Goal: Information Seeking & Learning: Learn about a topic

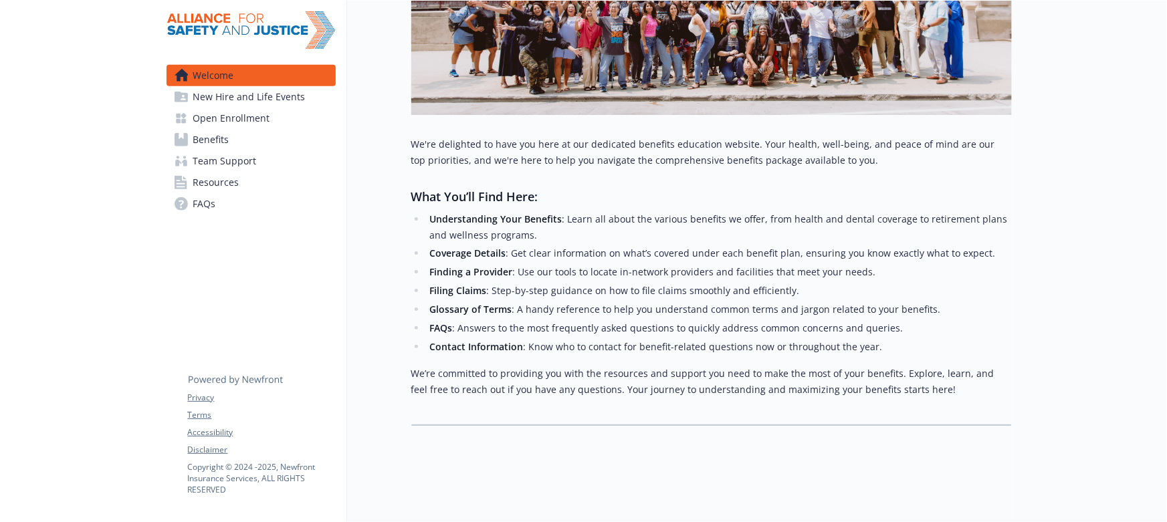
scroll to position [304, 0]
click at [221, 104] on span "New Hire and Life Events" at bounding box center [249, 96] width 112 height 21
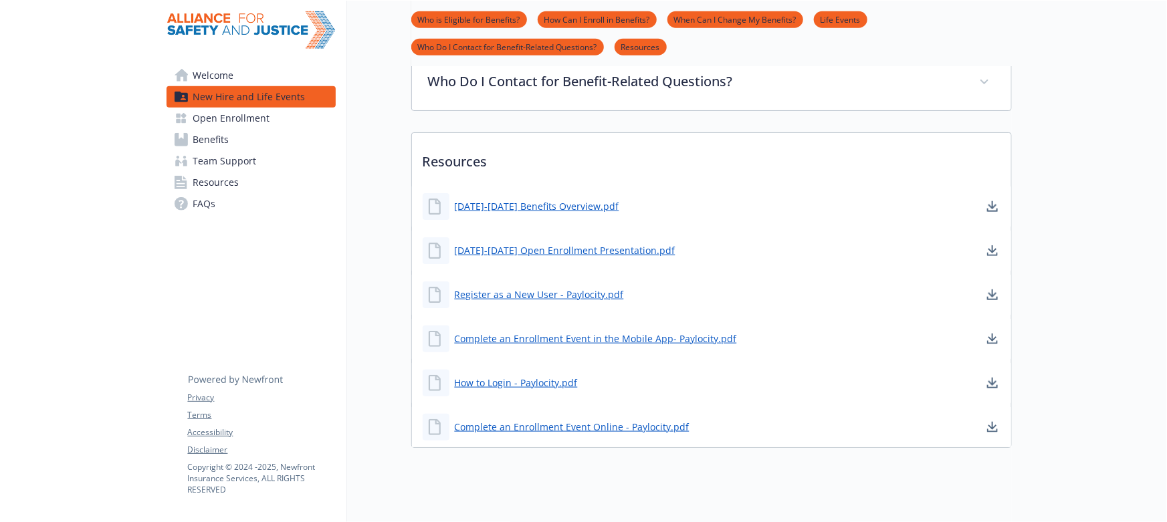
scroll to position [684, 0]
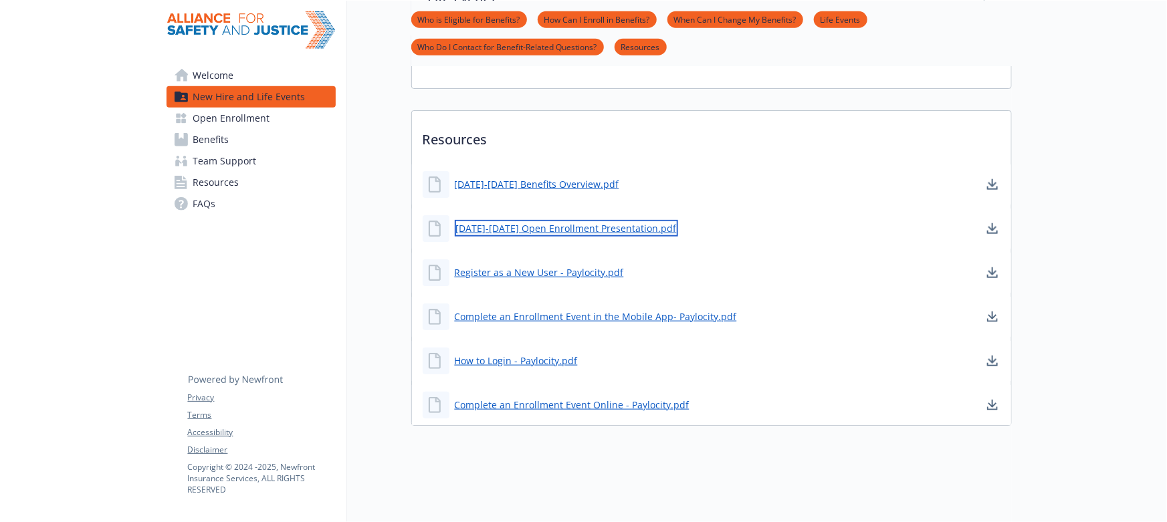
drag, startPoint x: 550, startPoint y: 221, endPoint x: 535, endPoint y: 221, distance: 14.7
click at [535, 221] on link "[DATE]-[DATE] Open Enrollment Presentation.pdf" at bounding box center [566, 228] width 223 height 17
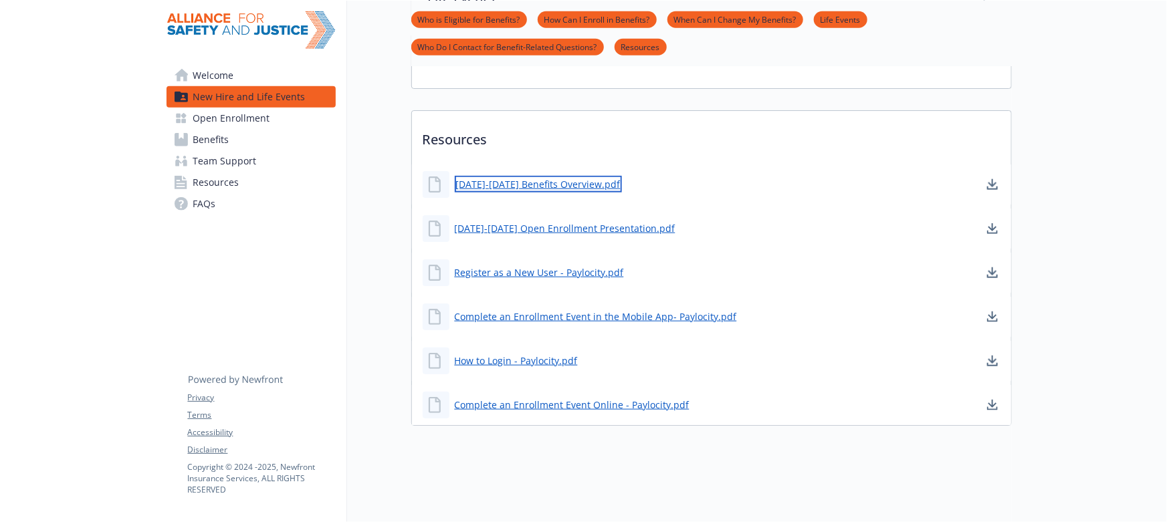
click at [535, 179] on link "[DATE]-[DATE] Benefits Overview.pdf" at bounding box center [538, 184] width 167 height 17
click at [247, 120] on span "Open Enrollment" at bounding box center [231, 118] width 77 height 21
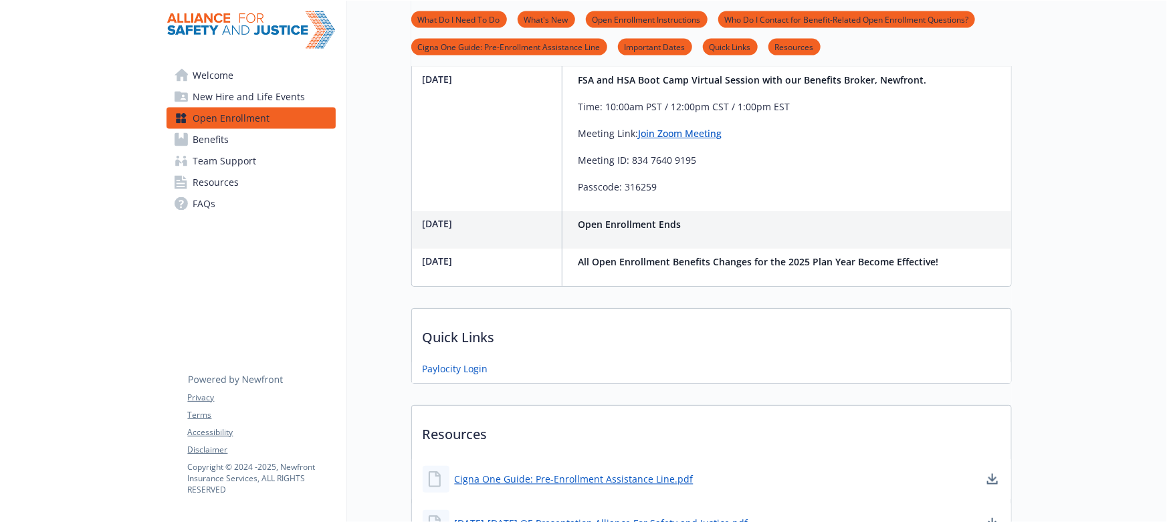
scroll to position [968, 0]
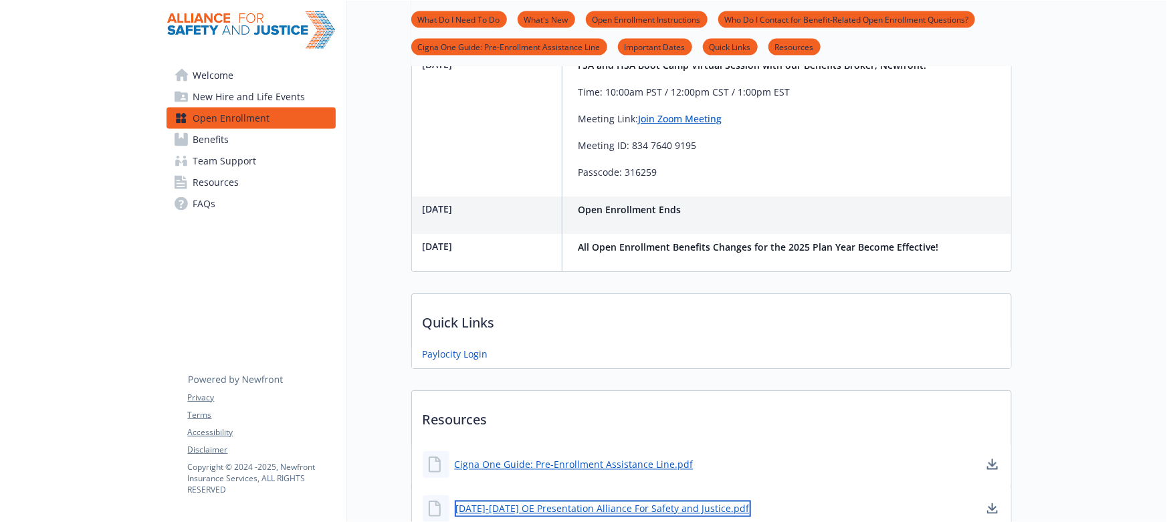
click at [564, 501] on link "[DATE]-[DATE] OE Presentation Alliance For Safety and Justice.pdf" at bounding box center [603, 509] width 296 height 17
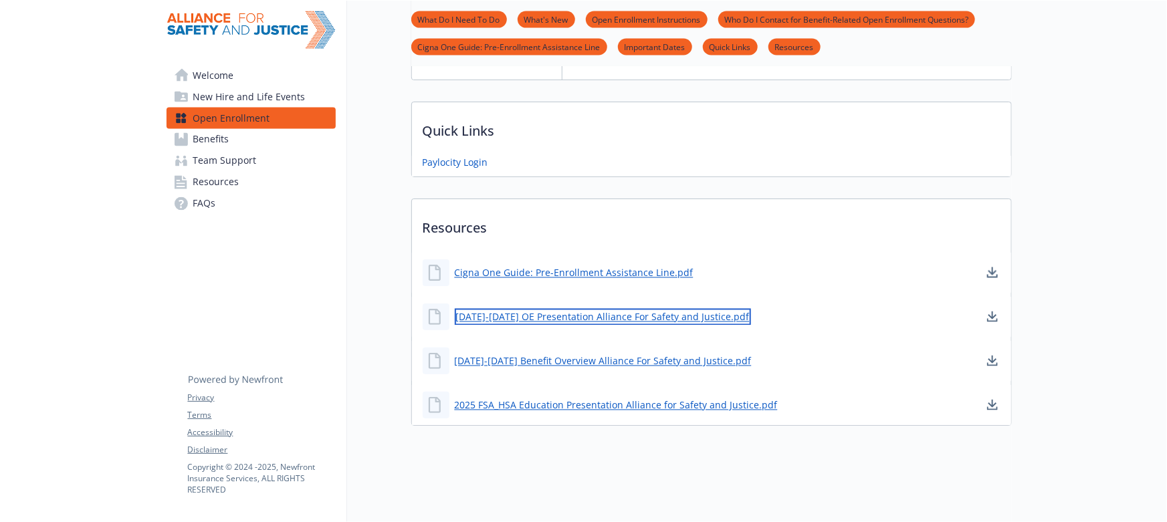
scroll to position [1205, 0]
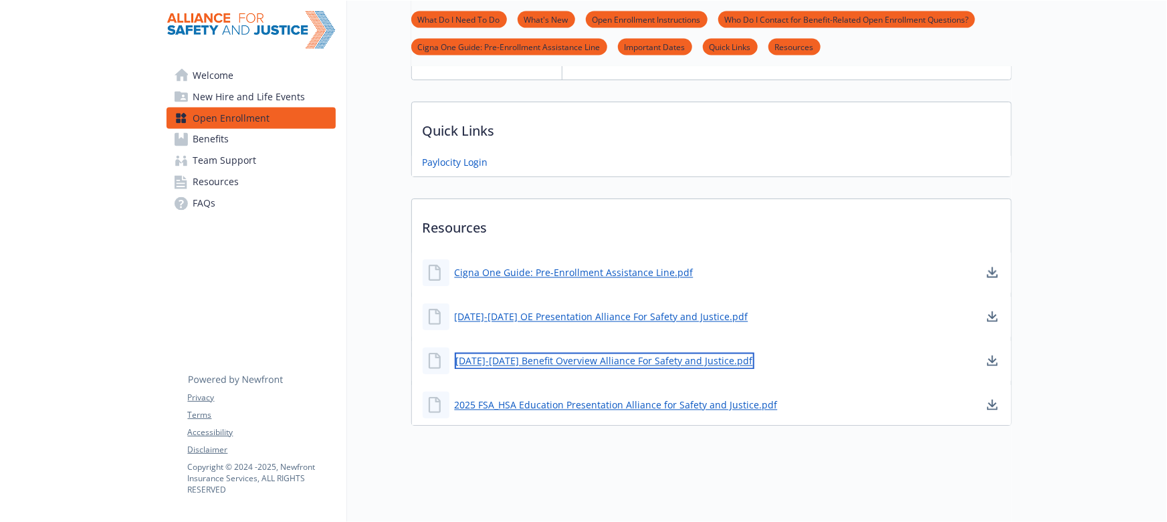
click at [550, 353] on link "[DATE]-[DATE] Benefit Overview Alliance For Safety and Justice.pdf" at bounding box center [605, 361] width 300 height 17
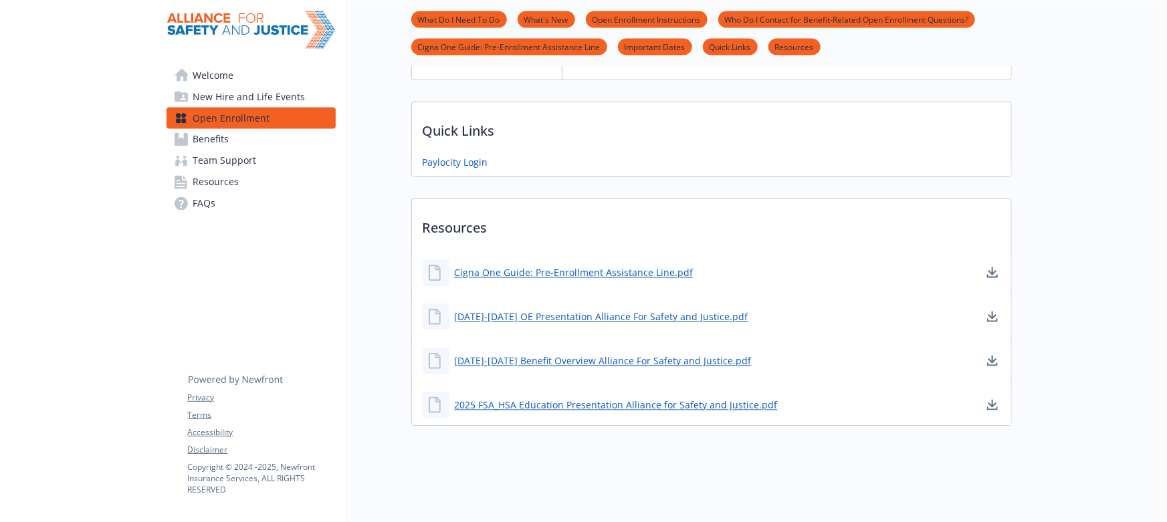
click at [201, 133] on span "Benefits" at bounding box center [211, 139] width 36 height 21
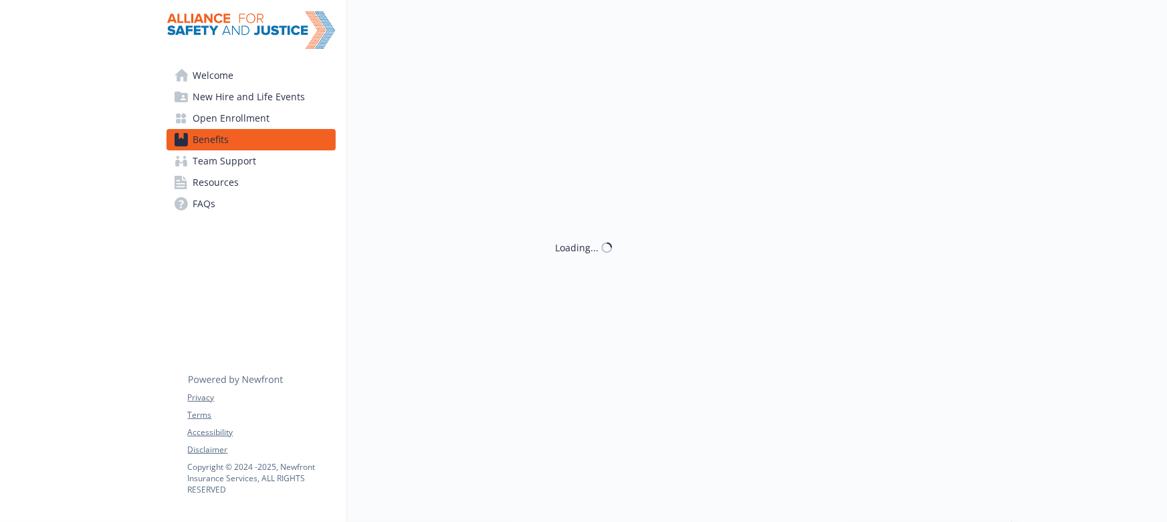
scroll to position [1205, 0]
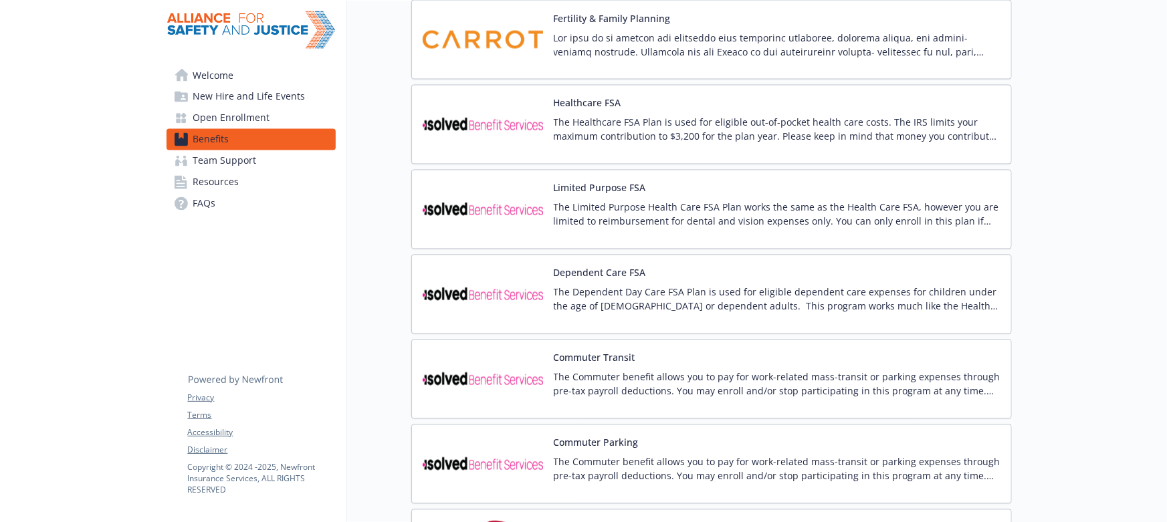
click at [231, 160] on span "Team Support" at bounding box center [225, 160] width 64 height 21
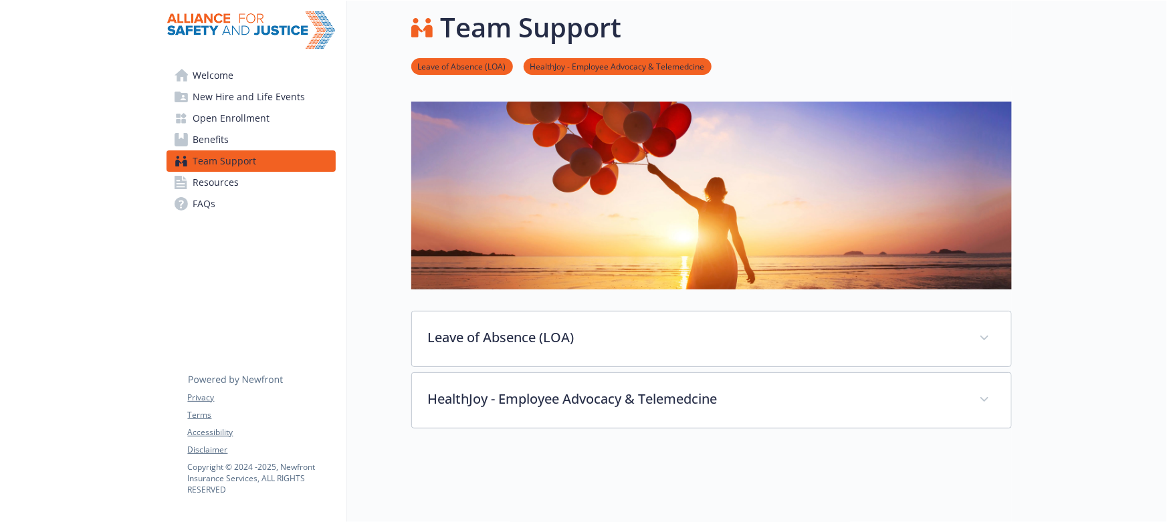
scroll to position [187, 0]
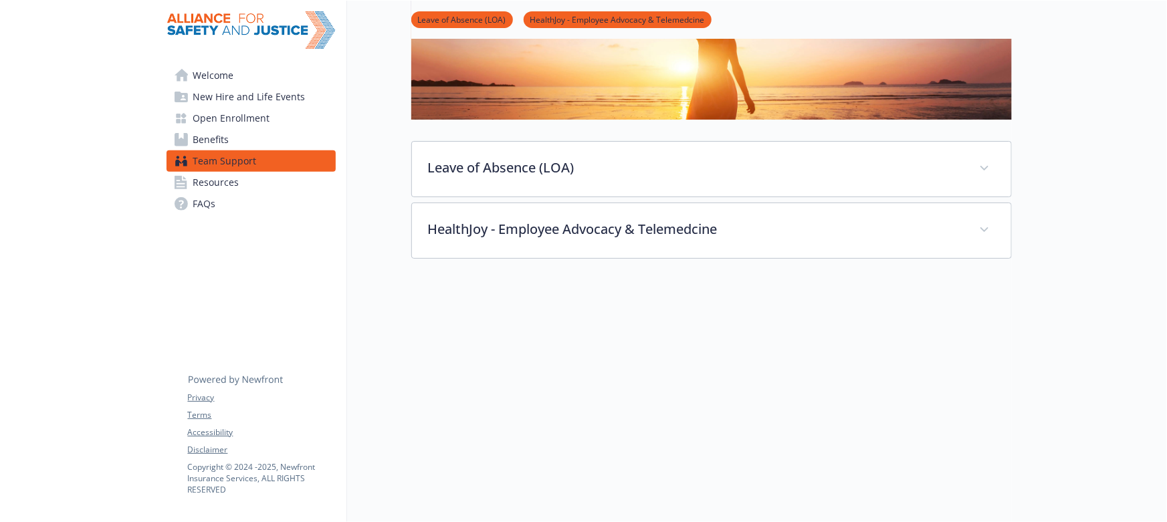
click at [237, 183] on span "Resources" at bounding box center [216, 182] width 46 height 21
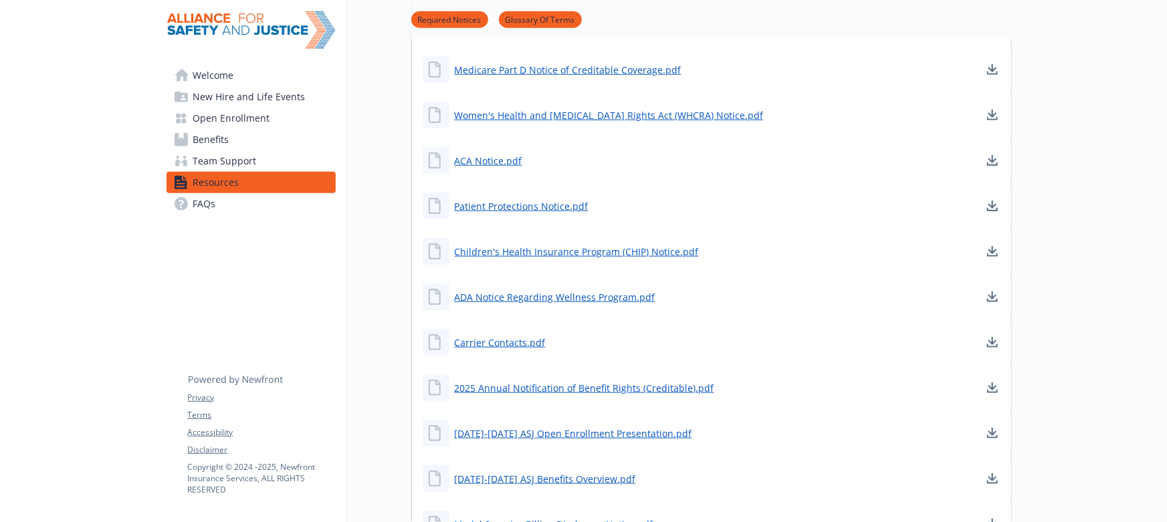
scroll to position [552, 0]
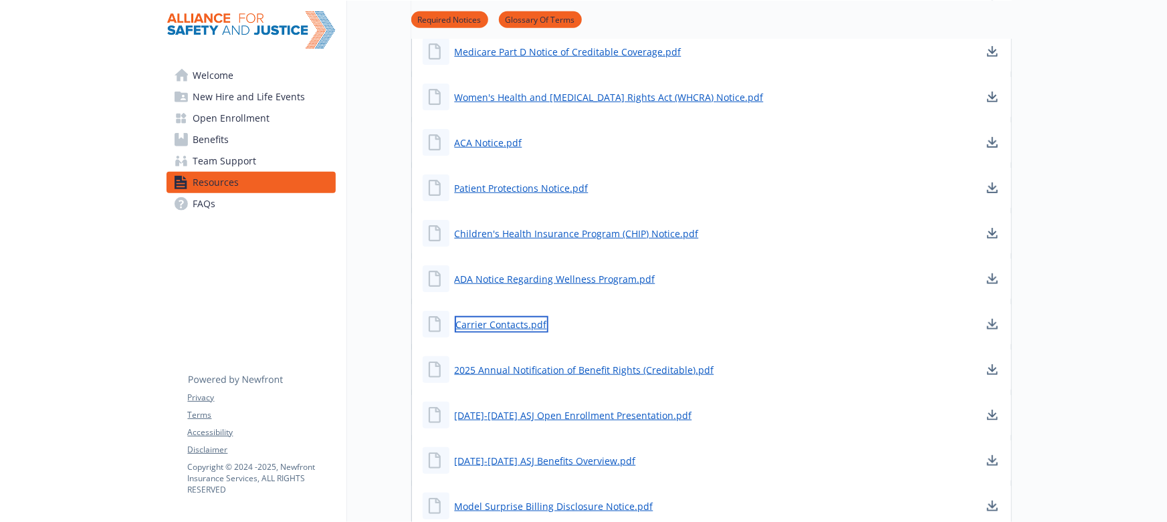
drag, startPoint x: 509, startPoint y: 324, endPoint x: 488, endPoint y: 323, distance: 20.8
click at [488, 323] on link "Carrier Contacts.pdf" at bounding box center [502, 324] width 94 height 17
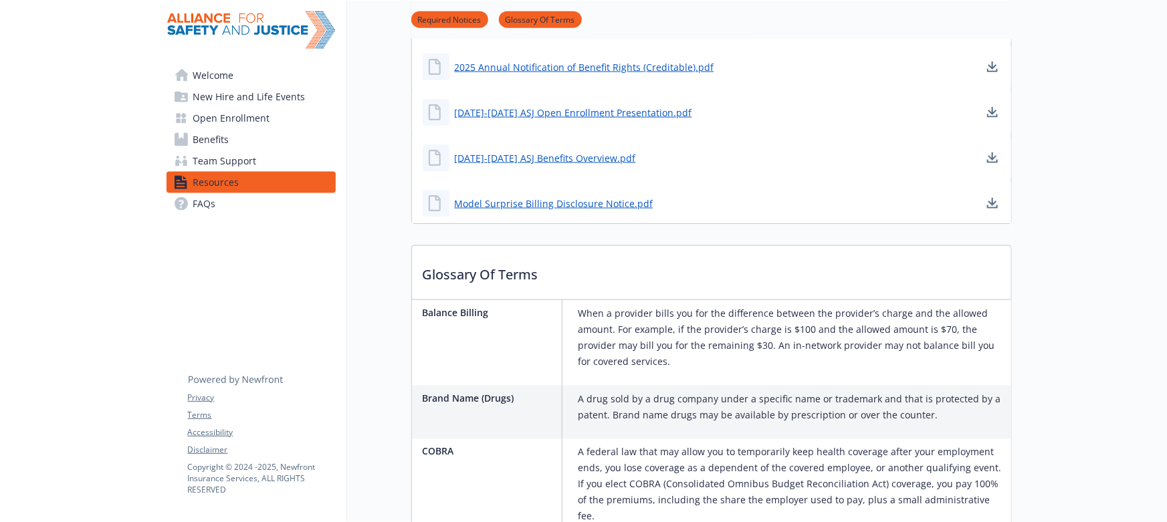
scroll to position [856, 0]
